Goal: Navigation & Orientation: Find specific page/section

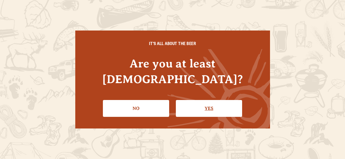
click at [209, 100] on link "Yes" at bounding box center [209, 108] width 66 height 17
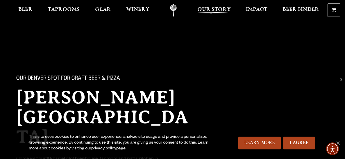
click at [215, 10] on span "Our Story" at bounding box center [213, 9] width 33 height 5
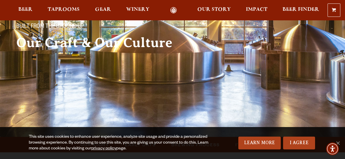
scroll to position [136, 0]
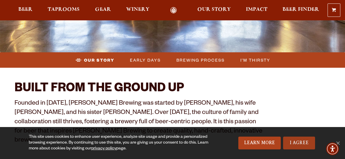
click at [302, 145] on link "I Agree" at bounding box center [299, 142] width 32 height 13
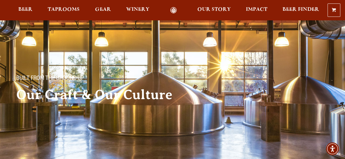
scroll to position [59, 0]
